Goal: Information Seeking & Learning: Learn about a topic

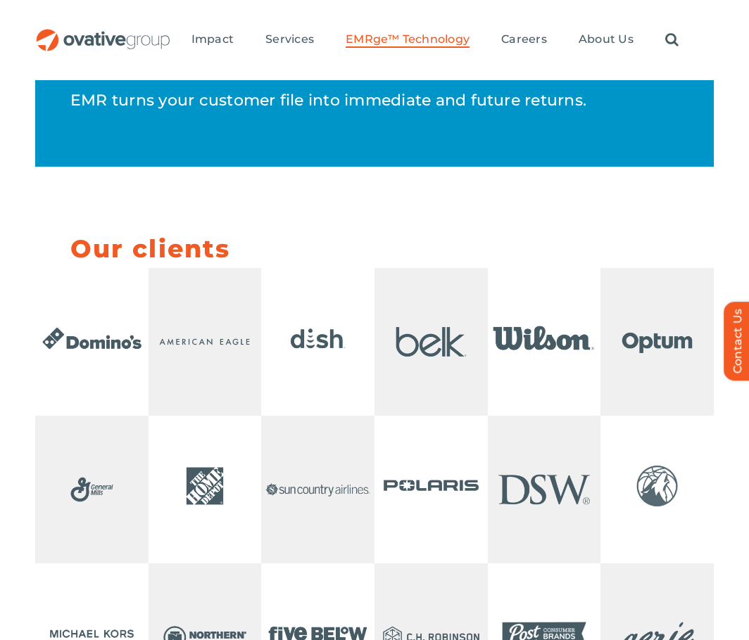
click at [72, 46] on img "OG_Full_horizontal_RGB" at bounding box center [103, 40] width 136 height 23
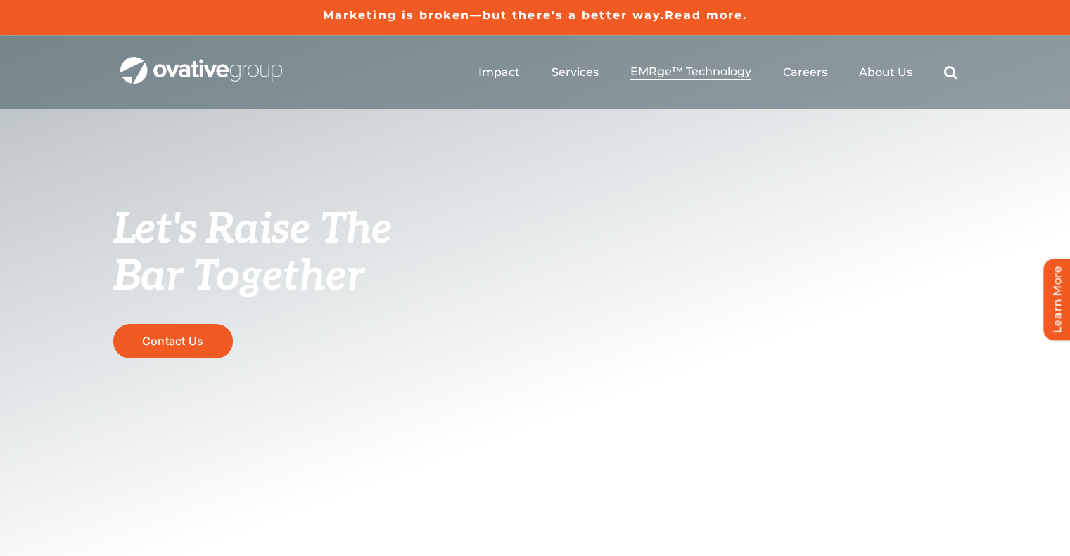
click at [651, 71] on span "EMRge™ Technology" at bounding box center [690, 72] width 121 height 14
